Goal: Transaction & Acquisition: Purchase product/service

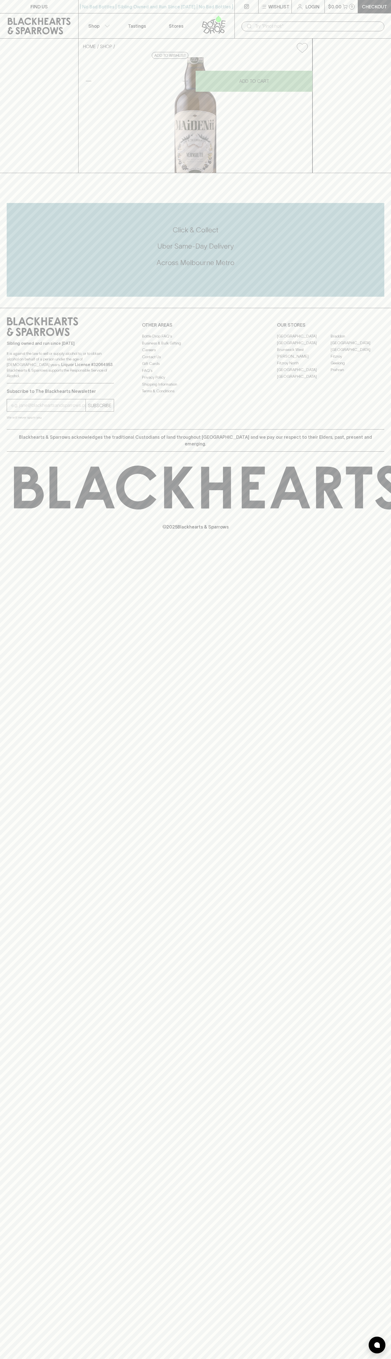
click at [388, 12] on link "Checkout" at bounding box center [374, 6] width 33 height 13
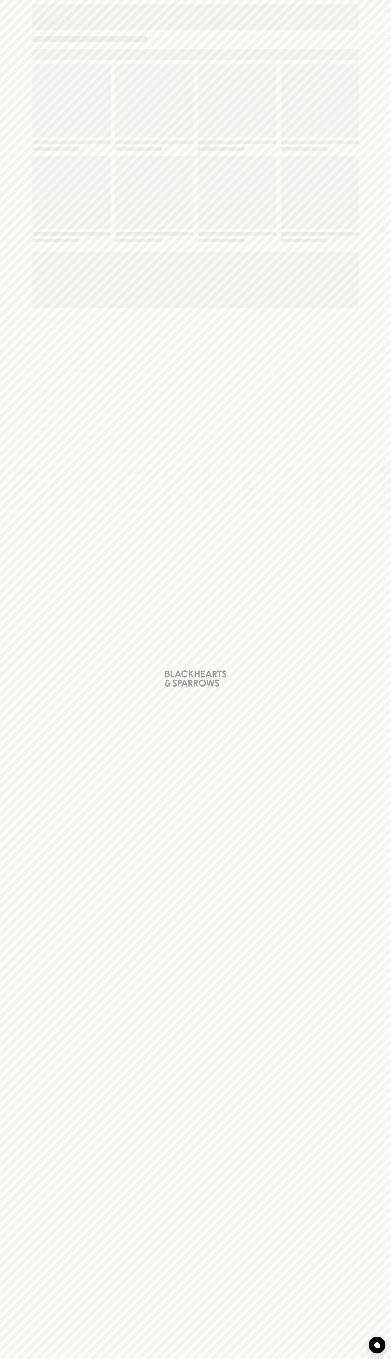
click at [372, 94] on div "Loading" at bounding box center [195, 679] width 391 height 1359
click at [380, 1359] on html "FIND US | No Bad Bottles | Sibling Owned and Run Since [DATE] | No Bad Bottles …" at bounding box center [195, 679] width 391 height 1359
click at [21, 423] on div "Loading" at bounding box center [195, 679] width 391 height 1359
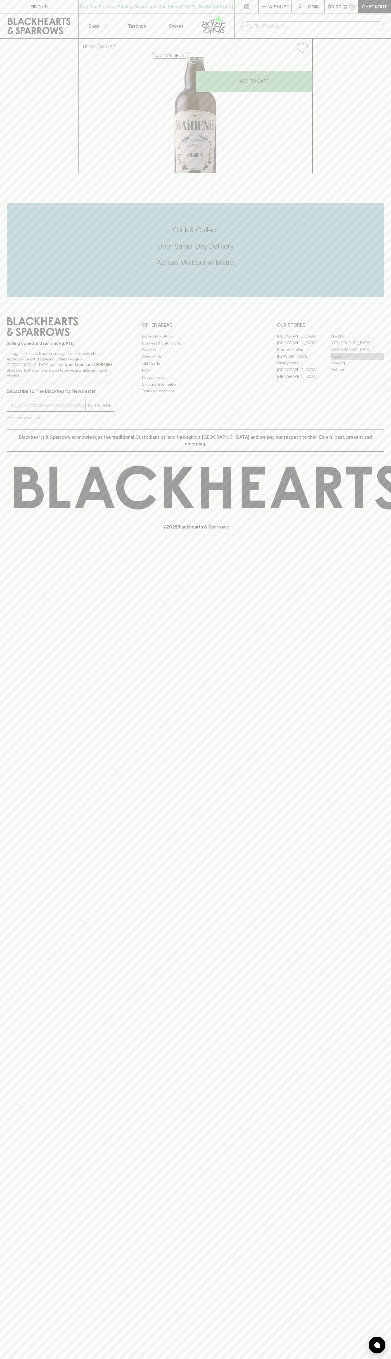
click at [358, 360] on link "Fitzroy" at bounding box center [358, 356] width 54 height 7
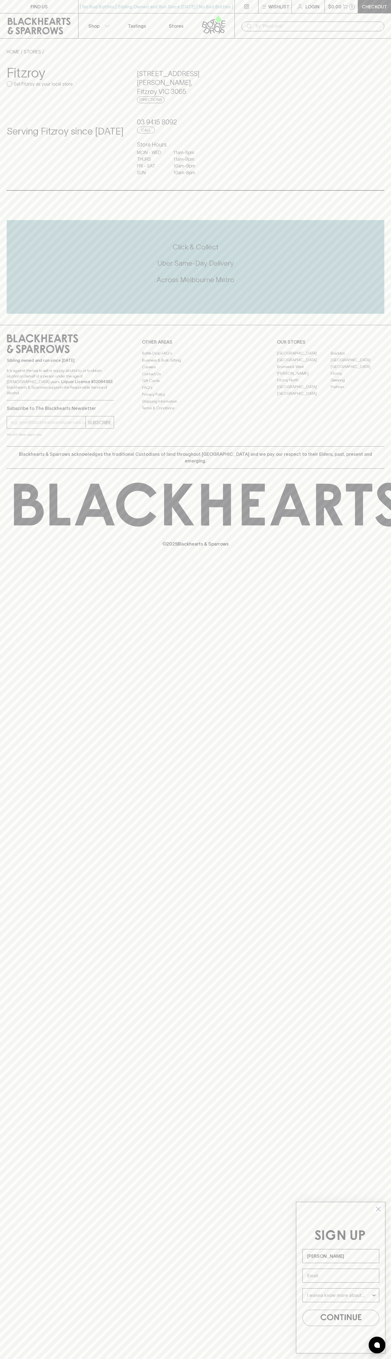
type input "John Smith"
